Goal: Task Accomplishment & Management: Manage account settings

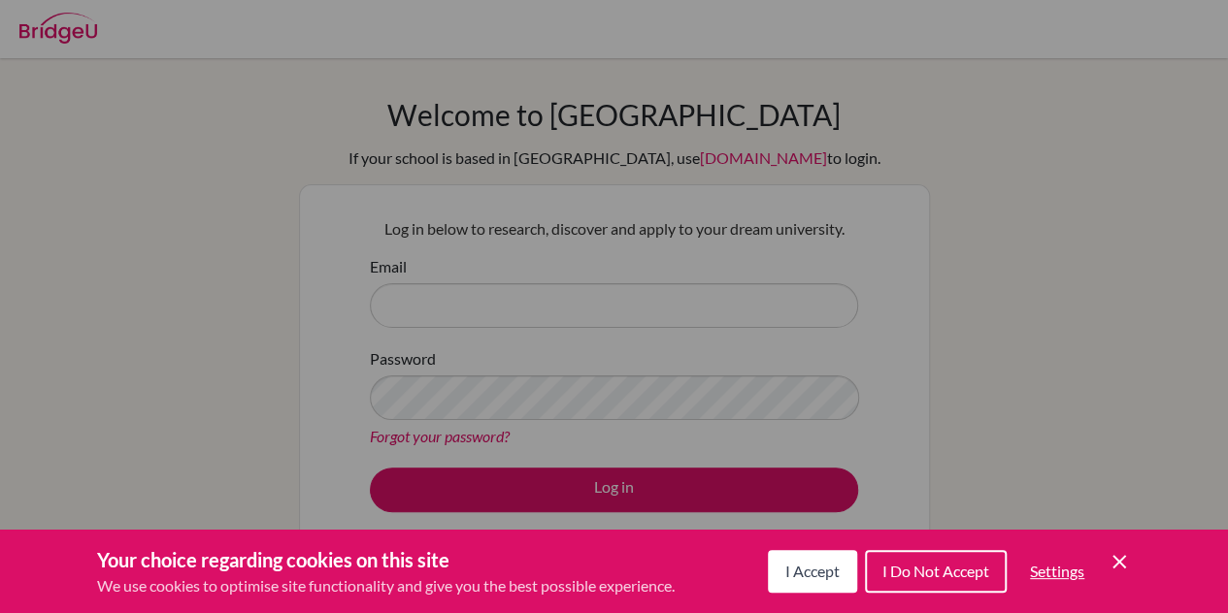
click at [1126, 556] on icon "Cookie Control Close Icon" at bounding box center [1118, 561] width 23 height 23
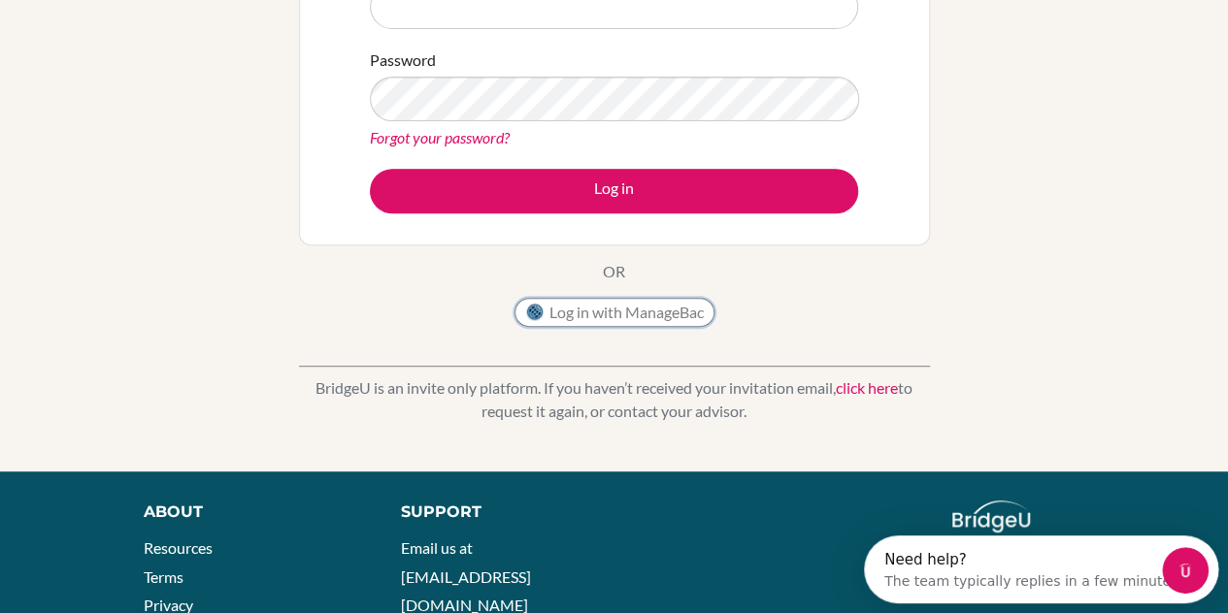
click at [616, 315] on button "Log in with ManageBac" at bounding box center [614, 312] width 200 height 29
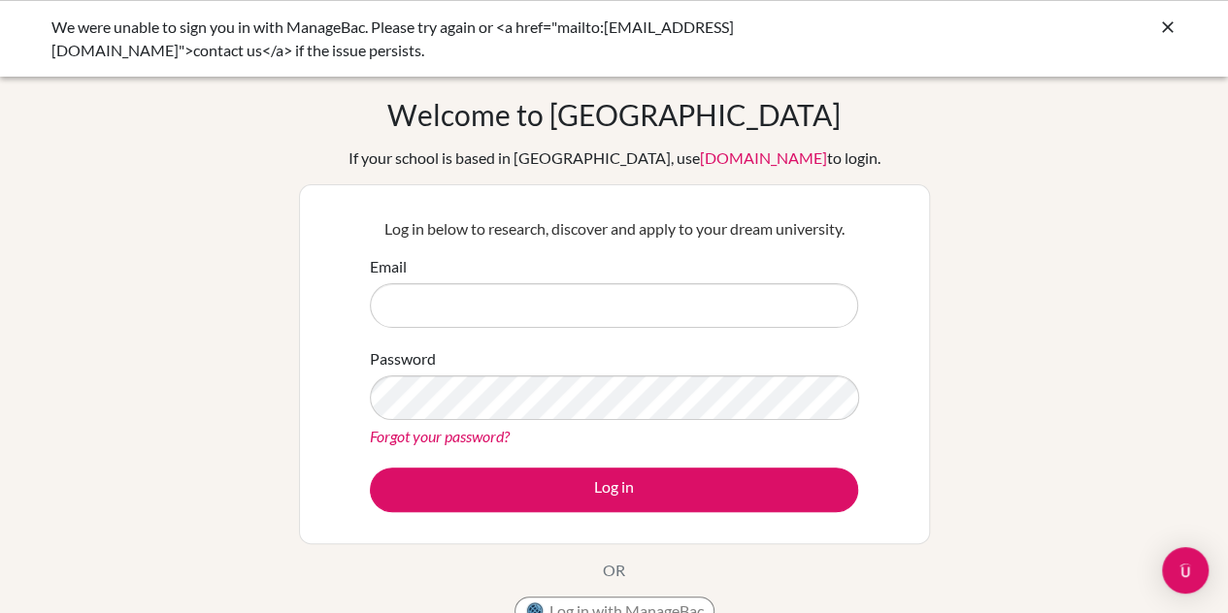
click at [367, 363] on div "Log in below to research, discover and apply to your dream university. Email Pa…" at bounding box center [614, 364] width 512 height 319
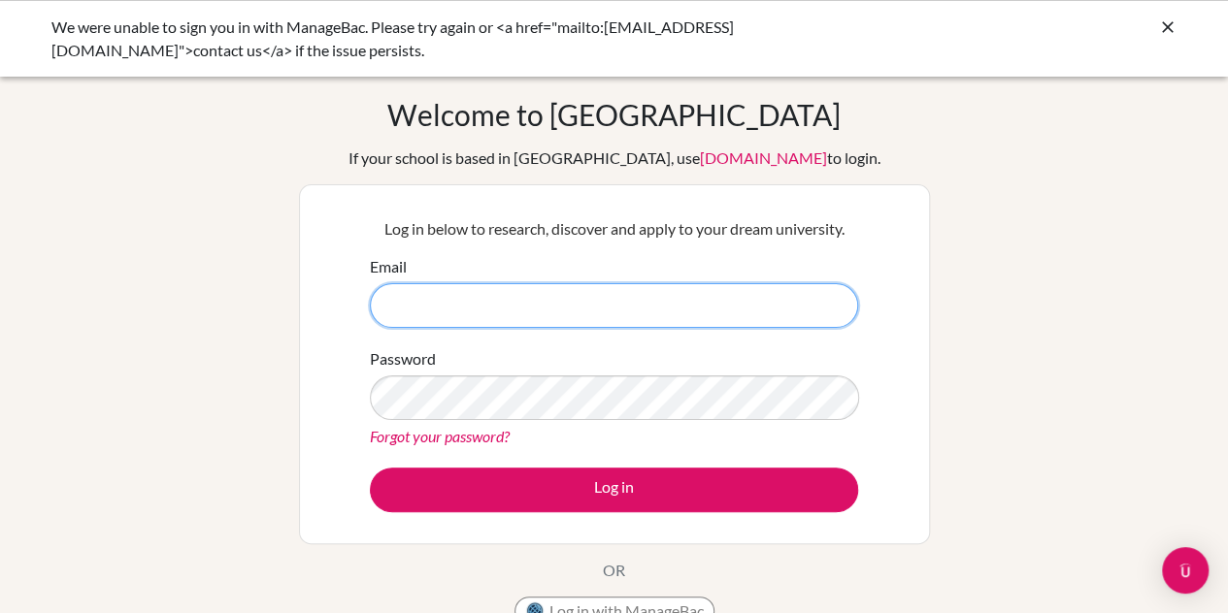
click at [445, 321] on input "Email" at bounding box center [614, 305] width 488 height 45
type input "kobinamensah@ais.edu.gh"
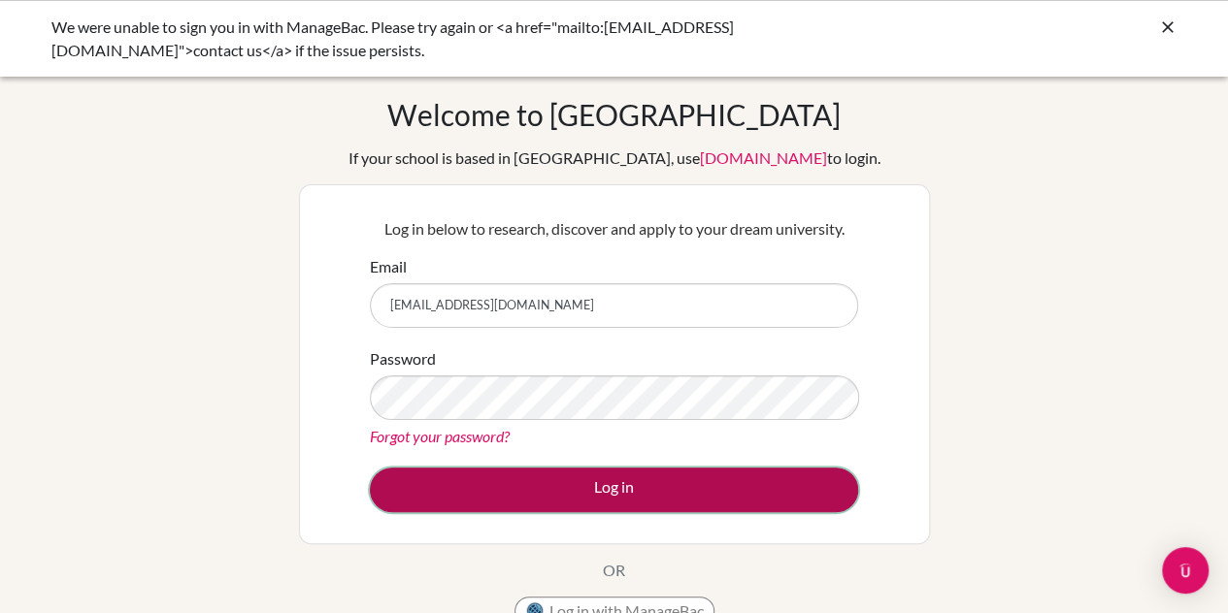
click at [683, 478] on button "Log in" at bounding box center [614, 490] width 488 height 45
